Goal: Navigation & Orientation: Understand site structure

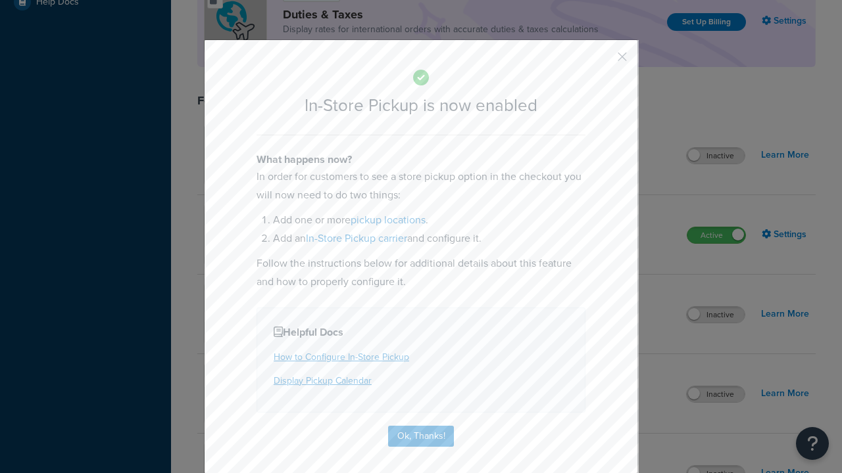
click at [602, 60] on button "button" at bounding box center [602, 61] width 3 height 3
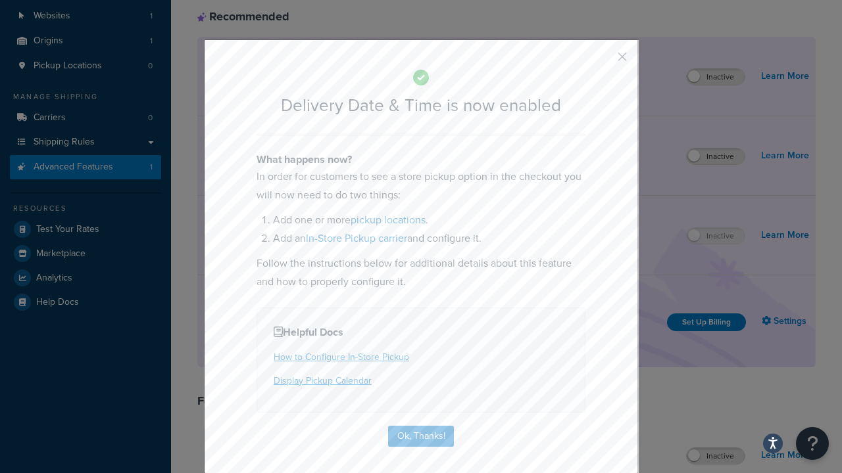
click at [602, 61] on button "button" at bounding box center [602, 61] width 3 height 3
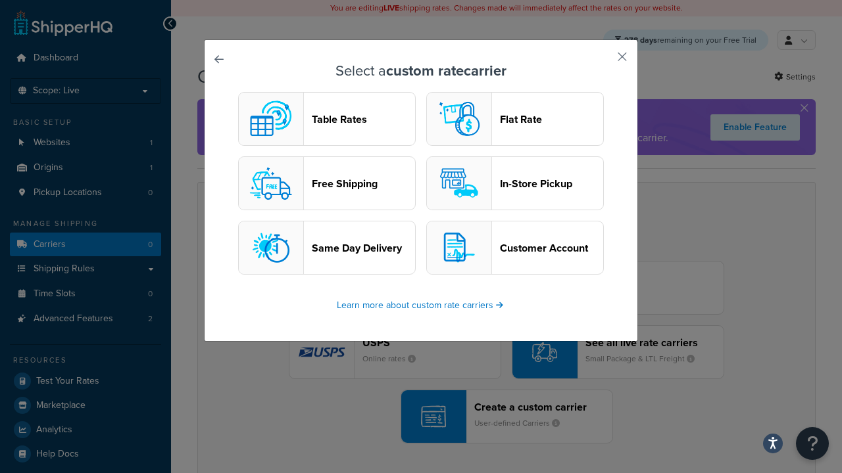
click at [515, 184] on header "In-Store Pickup" at bounding box center [551, 184] width 103 height 12
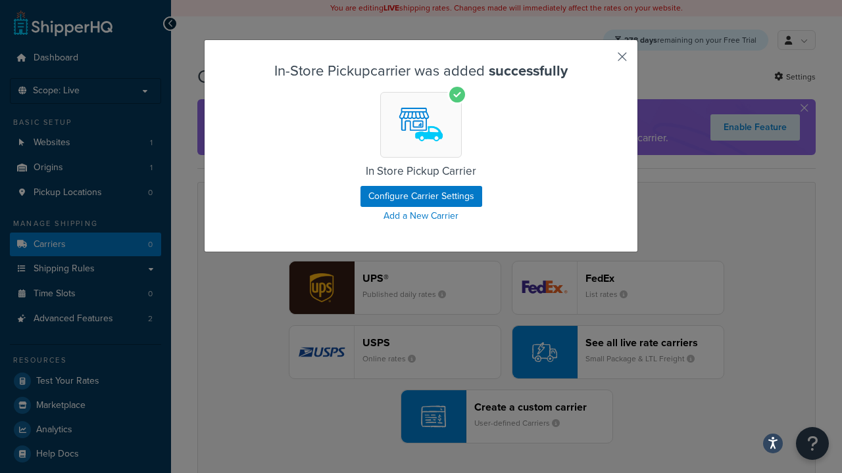
click at [602, 61] on button "button" at bounding box center [602, 61] width 3 height 3
